Goal: Transaction & Acquisition: Purchase product/service

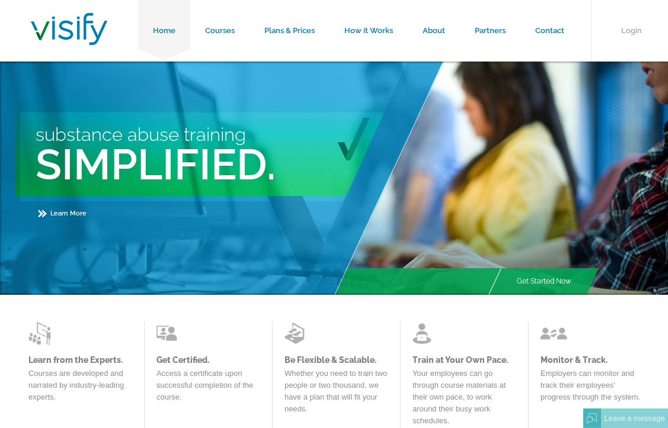
click at [399, 220] on div "Substance Abuse Training Simplified. Learn More" at bounding box center [223, 178] width 447 height 233
click at [213, 33] on link "Courses" at bounding box center [219, 31] width 59 height 62
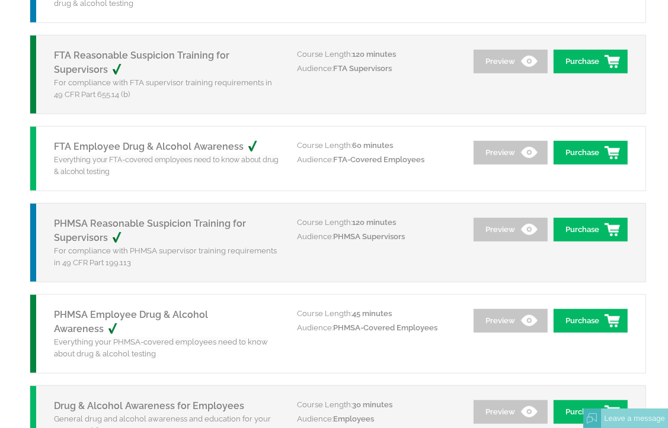
scroll to position [592, 0]
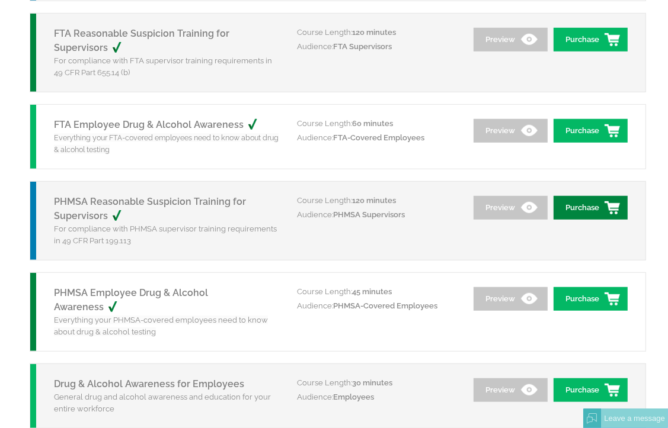
click at [583, 203] on link "Purchase" at bounding box center [590, 208] width 74 height 24
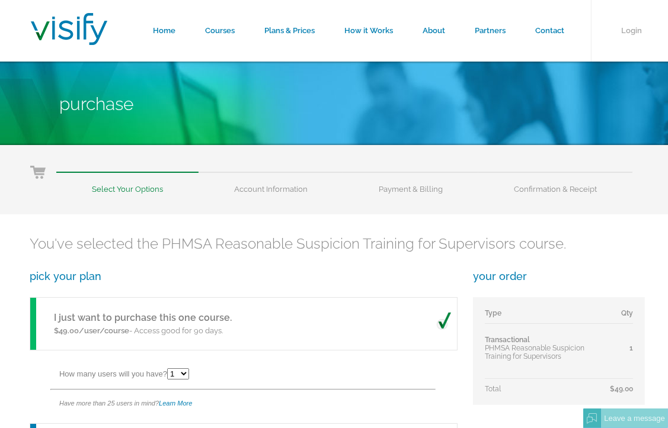
click at [188, 372] on select "1 2 3 4 5 6 7 8 9 10 11 12 13 14 15 16 17 18 19 20 21 22 23 24 25" at bounding box center [178, 373] width 22 height 11
select select "2"
click at [169, 368] on select "1 2 3 4 5 6 7 8 9 10 11 12 13 14 15 16 17 18 19 20 21 22 23 24 25" at bounding box center [178, 373] width 22 height 11
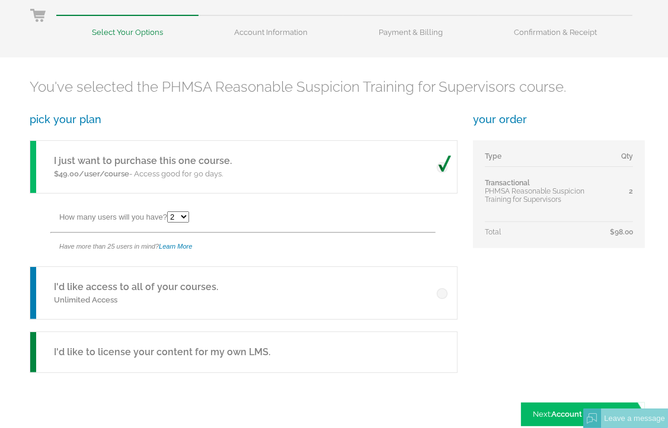
scroll to position [178, 0]
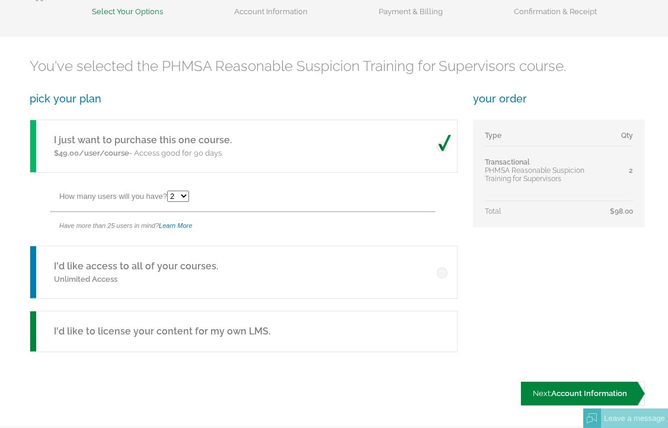
click at [566, 399] on link "Next: Account Information" at bounding box center [583, 394] width 124 height 24
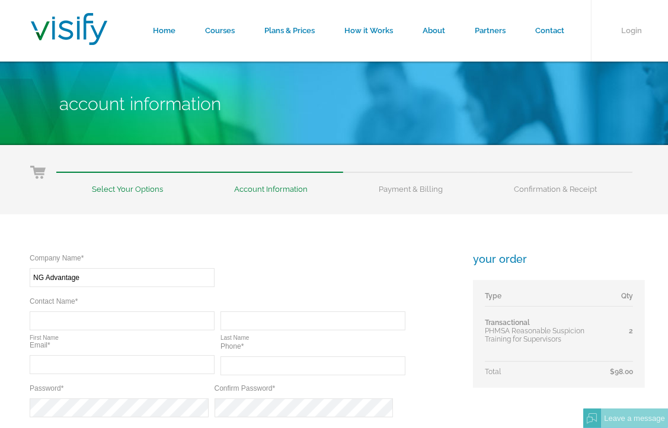
click at [191, 295] on div "Company Name* Required NG Advantage Contact Name* Required Required First Name …" at bounding box center [243, 368] width 426 height 230
click at [173, 282] on input "NG Advantage" at bounding box center [122, 277] width 185 height 19
type input "NG Advantage"
type input "Kathryn"
type input "Kiernan"
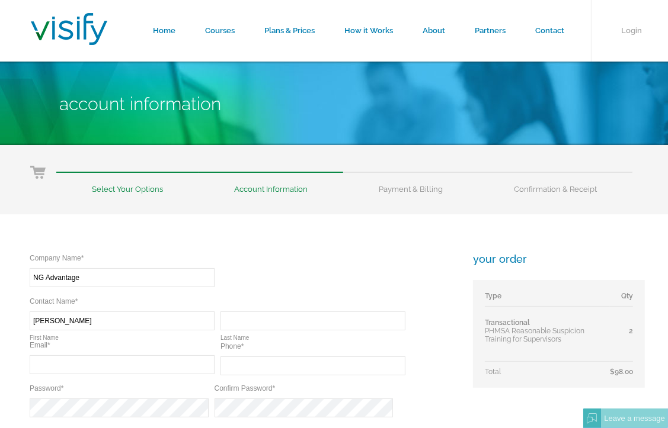
type input "the_kiernans@yahoo.com"
type input "(802) 793-4875"
drag, startPoint x: 128, startPoint y: 376, endPoint x: 123, endPoint y: 368, distance: 8.5
click at [129, 374] on div "Email* Invalid Email Address Required the_kiernans@yahoo.com" at bounding box center [125, 362] width 191 height 42
drag, startPoint x: 123, startPoint y: 368, endPoint x: -2, endPoint y: 299, distance: 143.4
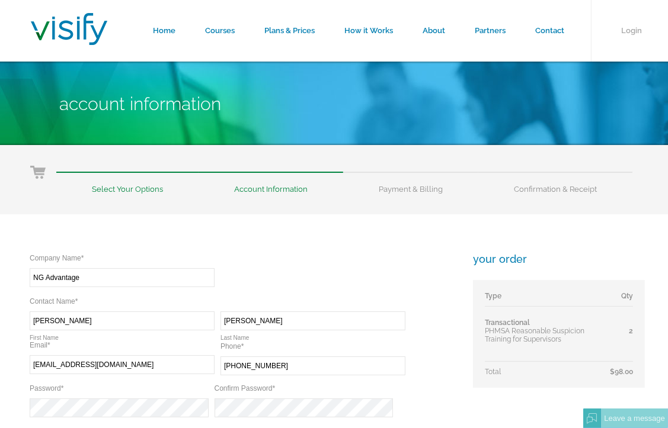
click at [0, 299] on html "Home Courses Plans & Prices How it Works About Partners Contact Login Account I…" at bounding box center [334, 353] width 668 height 707
type input "kkiernan@ngadvantage.com"
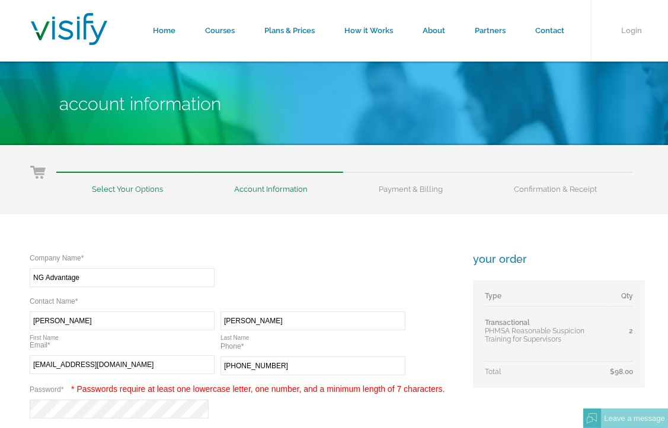
click at [0, 394] on html "Home Courses Plans & Prices How it Works About Partners Contact Login Account I…" at bounding box center [334, 374] width 668 height 749
click at [9, 401] on div "Company Name* Required NG Advantage Contact Name* Required Required Kathryn Fir…" at bounding box center [337, 401] width 674 height 374
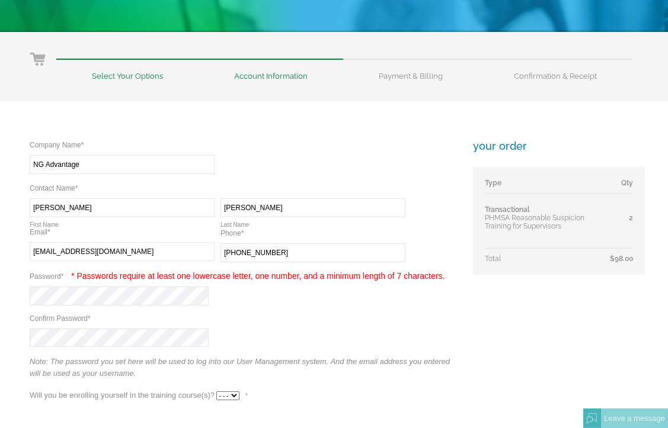
scroll to position [118, 0]
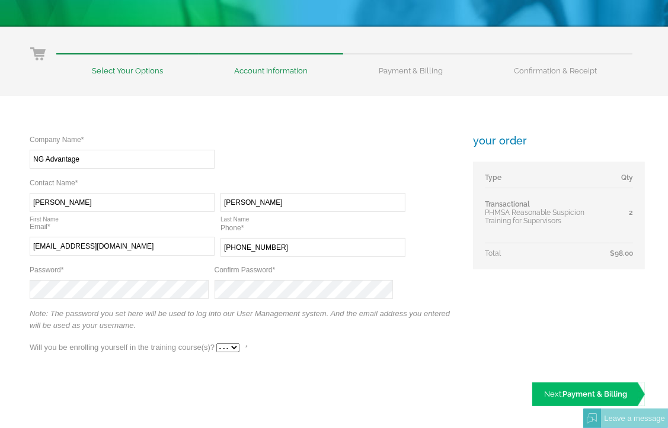
click at [132, 335] on div "Company Name* Required NG Advantage Contact Name* Required Required Kathryn Fir…" at bounding box center [243, 249] width 426 height 230
click at [235, 349] on select "- - - Yes No" at bounding box center [227, 348] width 23 height 9
select select "No"
click at [216, 344] on select "- - - Yes No" at bounding box center [227, 348] width 23 height 9
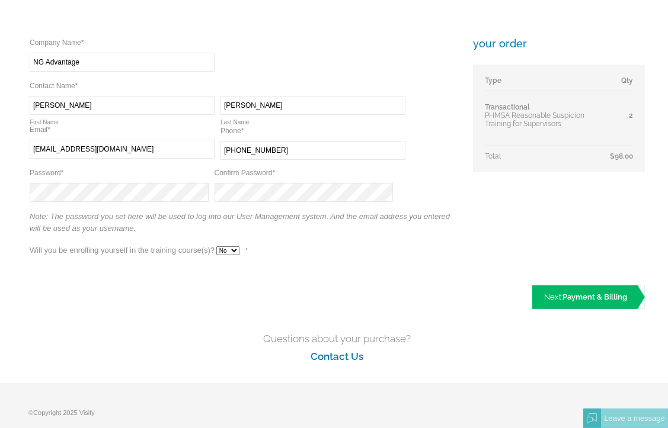
scroll to position [237, 0]
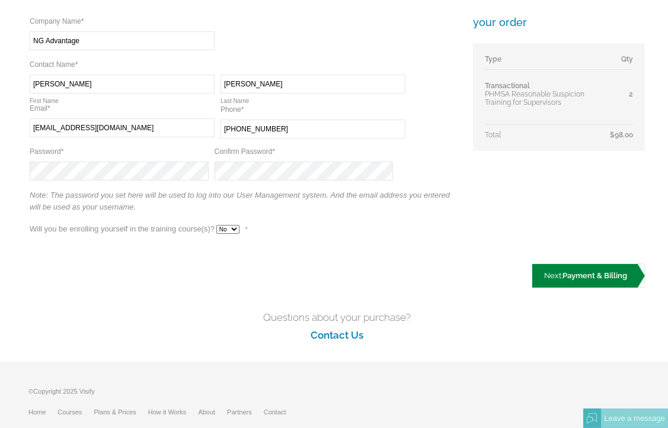
click at [554, 281] on link "Next: Payment & Billing" at bounding box center [588, 276] width 113 height 24
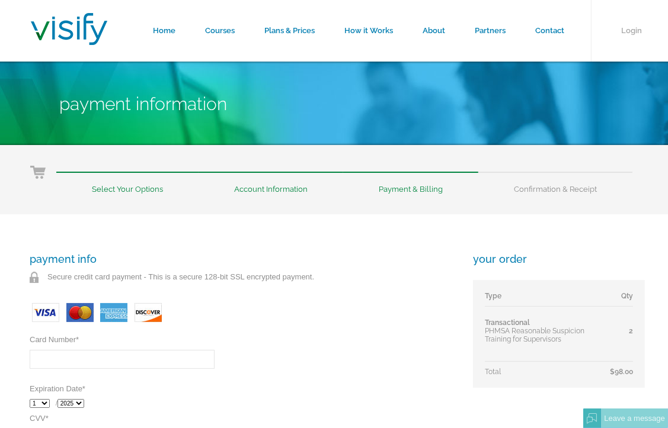
click at [106, 365] on input "Card Number *" at bounding box center [122, 359] width 185 height 19
type input "[CREDIT_CARD_NUMBER]"
select select "2026"
type input "716"
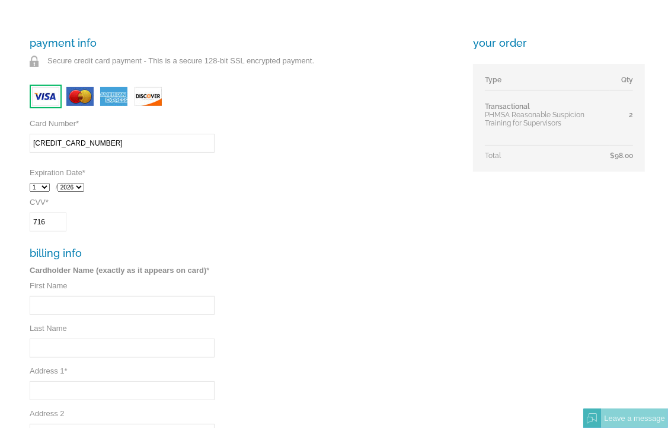
scroll to position [237, 0]
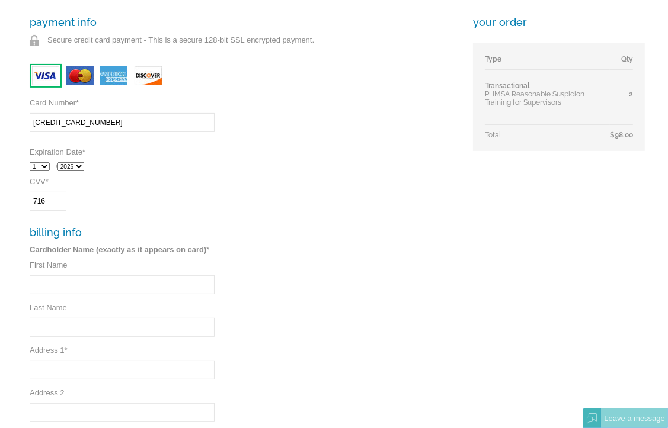
click at [88, 280] on input "First Name" at bounding box center [122, 284] width 185 height 19
type input "[PERSON_NAME]"
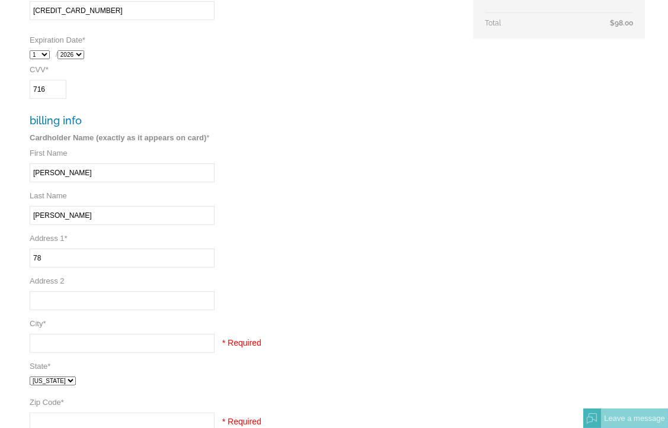
scroll to position [355, 0]
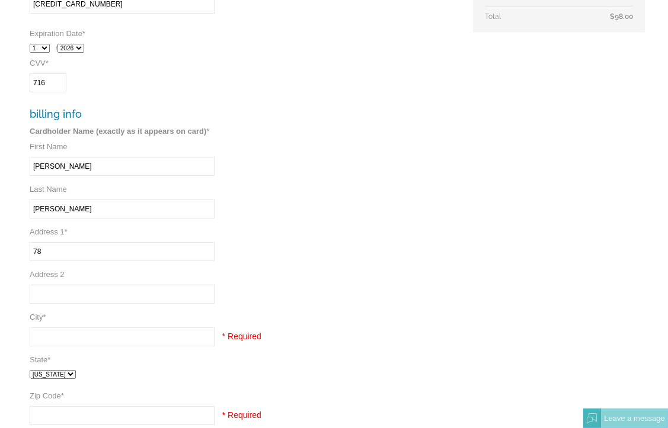
type input "78"
click at [57, 344] on input "City *" at bounding box center [122, 337] width 185 height 19
type input "Colchester"
select select "VT"
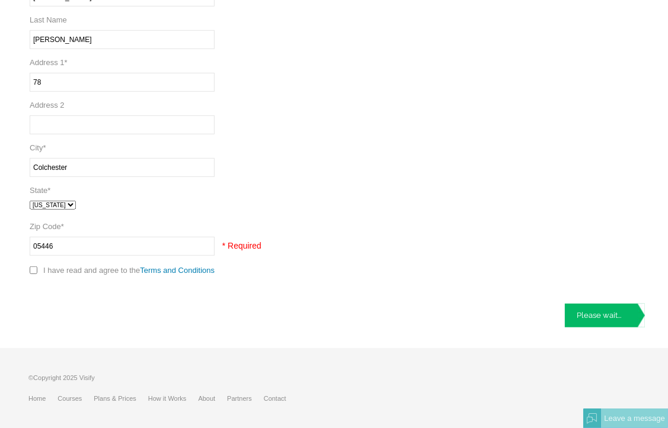
scroll to position [551, 0]
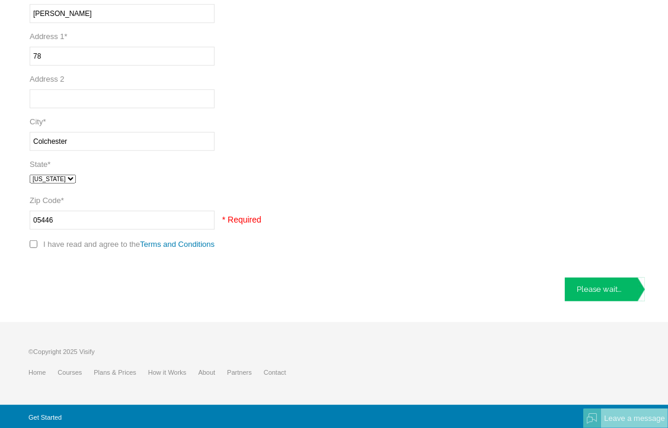
type input "05446"
click at [308, 328] on div "© Copyright 2025 Visify Home Courses Plans & Prices How it Works About Partners…" at bounding box center [337, 363] width 674 height 83
drag, startPoint x: 28, startPoint y: 245, endPoint x: 34, endPoint y: 242, distance: 7.4
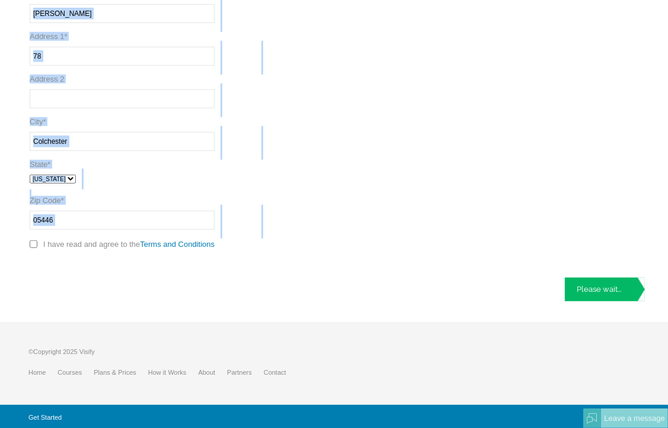
click at [34, 242] on input "checkbox" at bounding box center [34, 244] width 8 height 8
checkbox input "true"
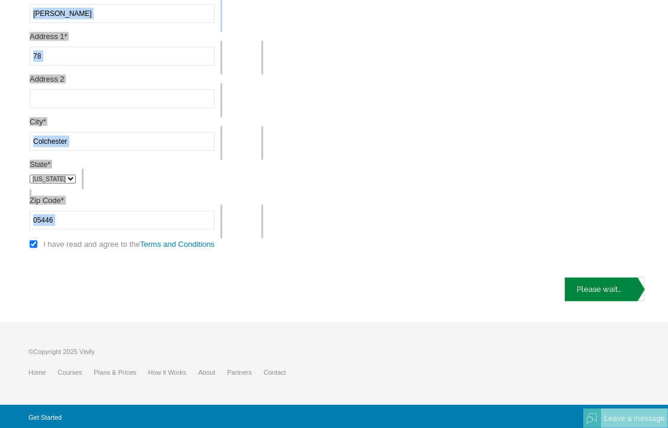
click at [624, 284] on link "Please wait..." at bounding box center [604, 290] width 80 height 24
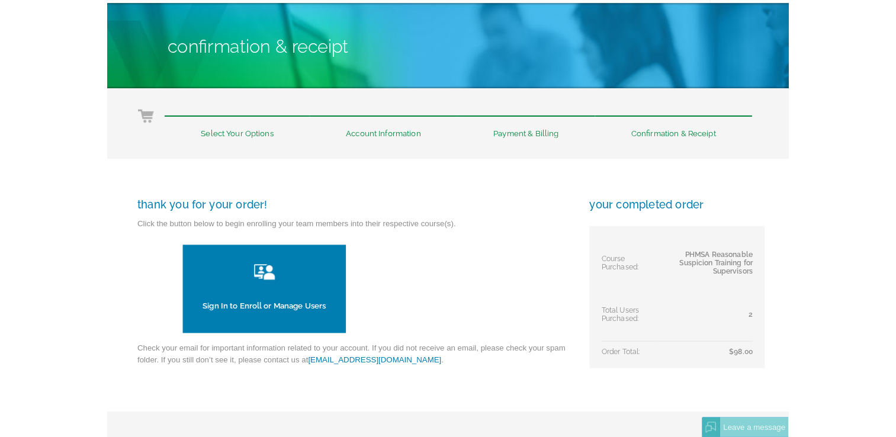
scroll to position [59, 0]
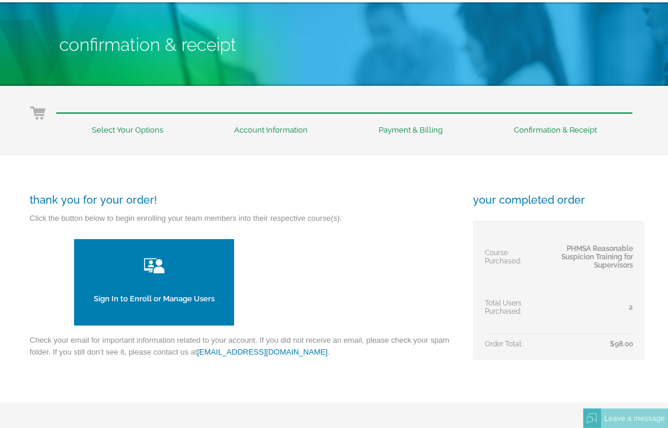
click at [169, 280] on link "Sign In to Enroll or Manage Users" at bounding box center [154, 282] width 160 height 86
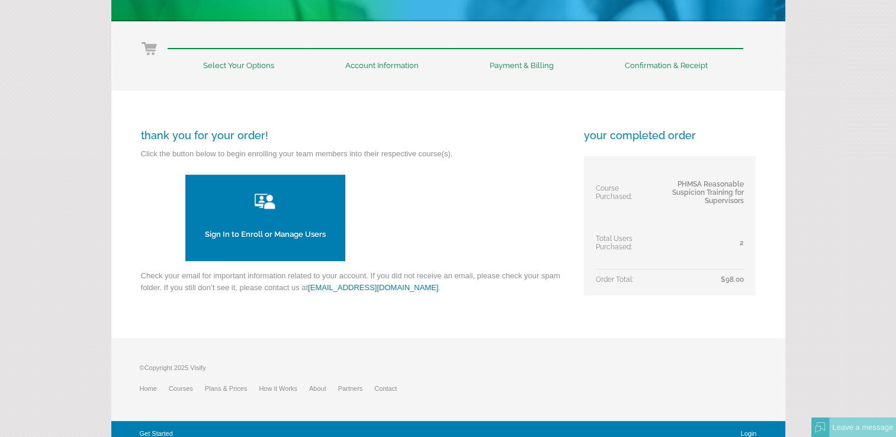
scroll to position [132, 0]
